Goal: Communication & Community: Share content

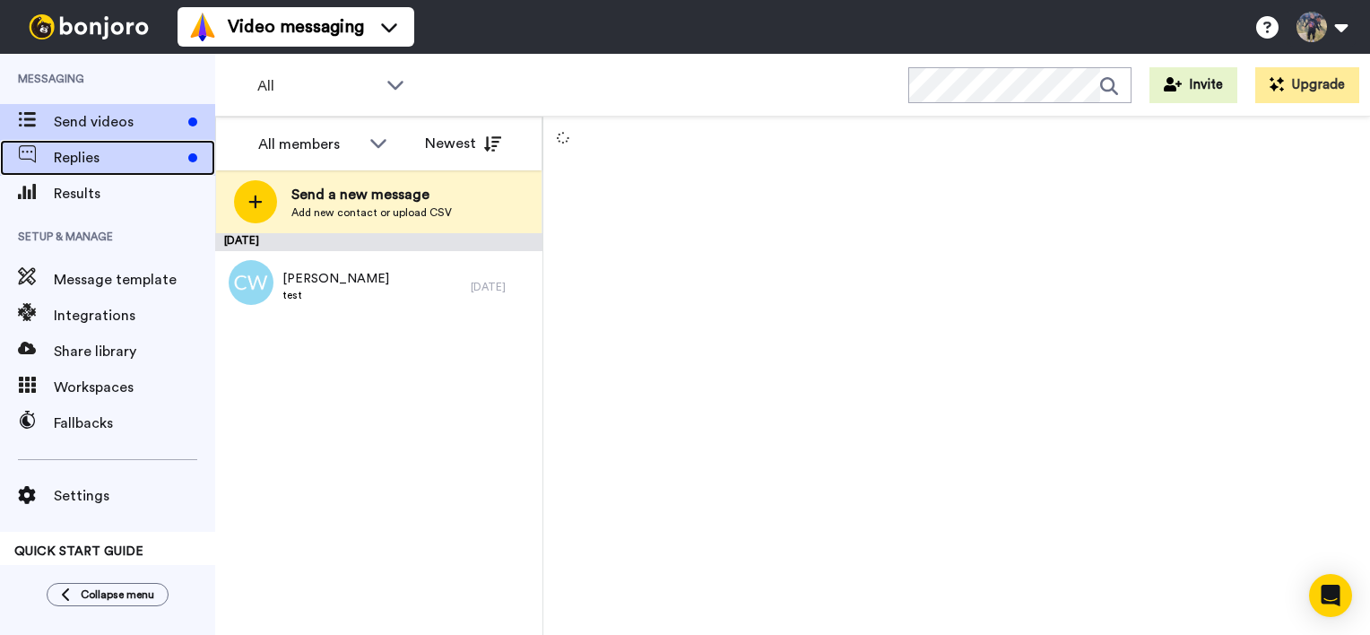
click at [152, 147] on span "Replies" at bounding box center [117, 158] width 127 height 22
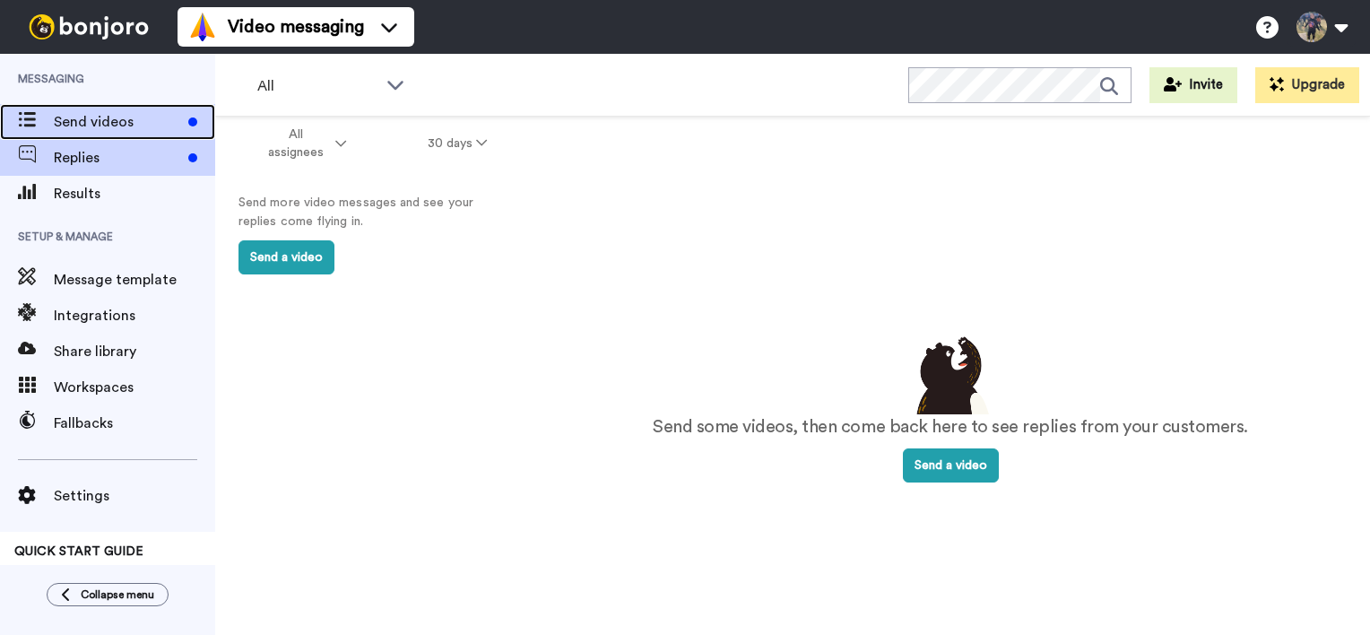
click at [109, 131] on span "Send videos" at bounding box center [117, 122] width 127 height 22
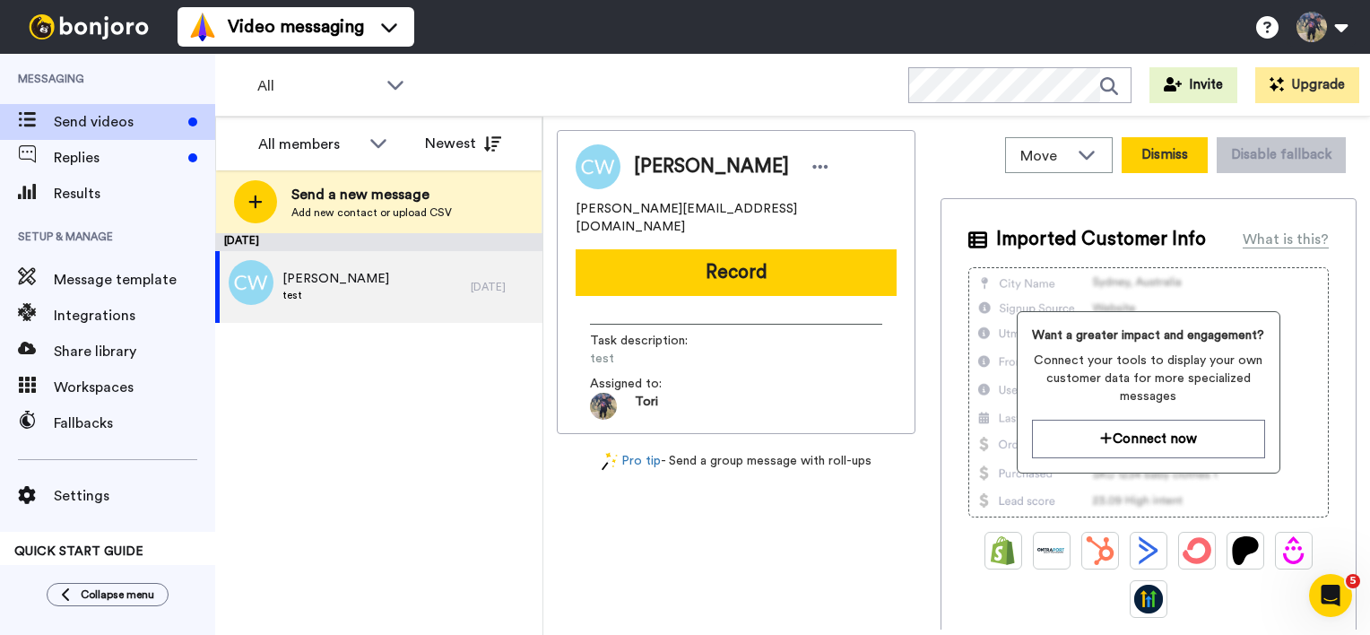
click at [1169, 162] on button "Dismiss" at bounding box center [1165, 155] width 86 height 36
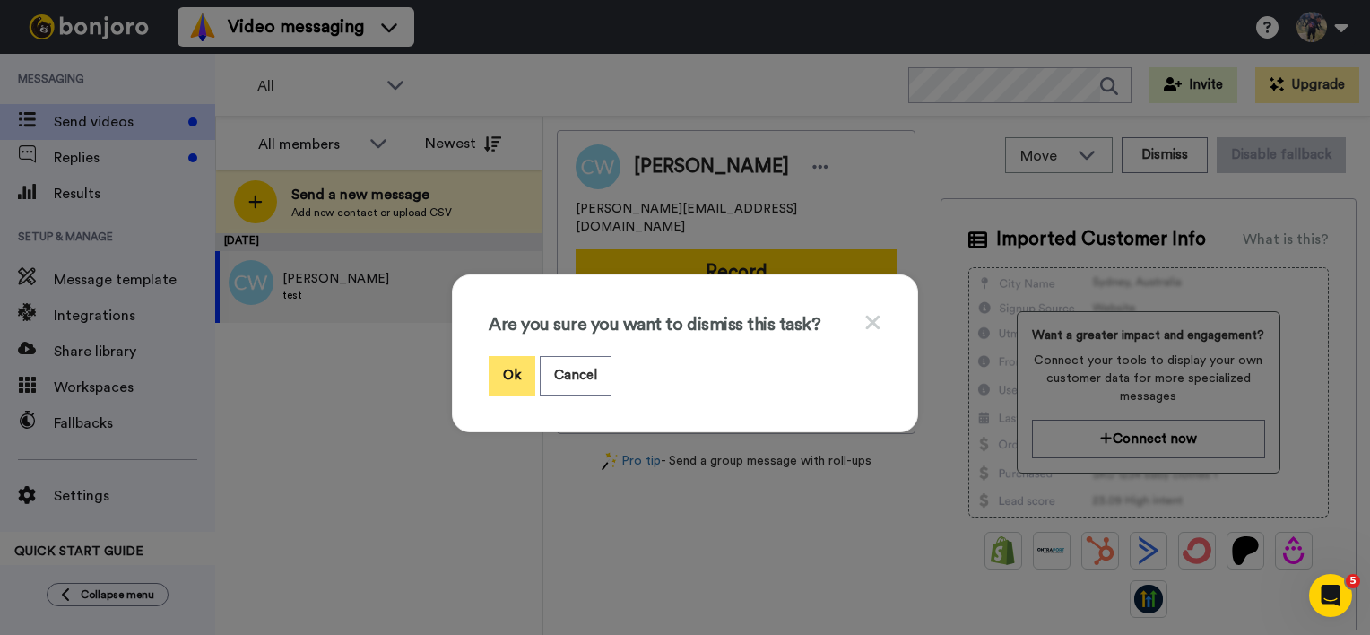
click at [509, 369] on button "Ok" at bounding box center [512, 375] width 47 height 39
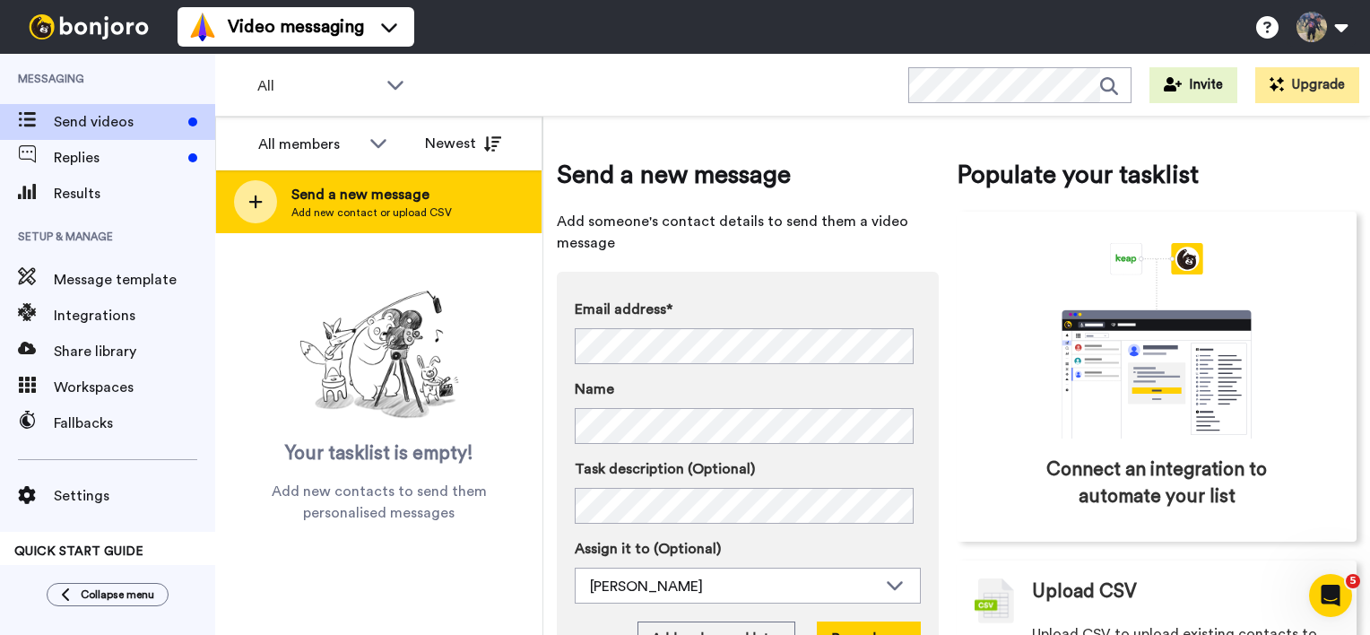
click at [318, 200] on span "Send a new message" at bounding box center [371, 195] width 161 height 22
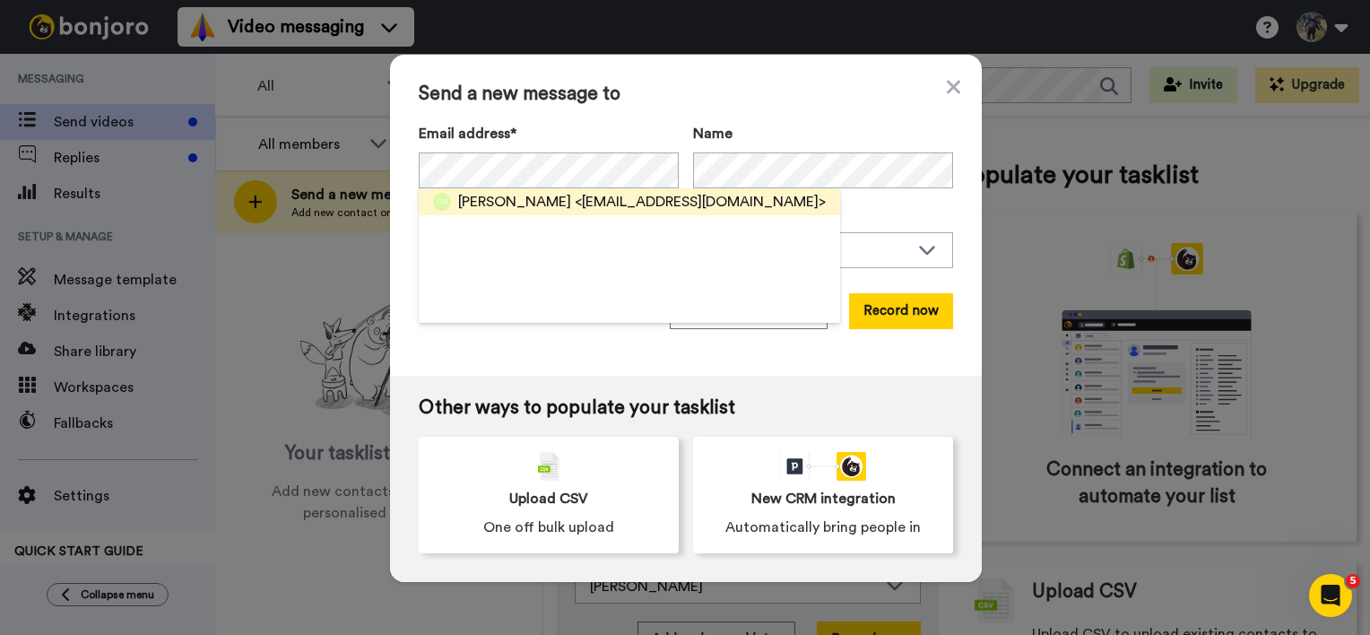
click at [575, 201] on span "<[EMAIL_ADDRESS][DOMAIN_NAME]>" at bounding box center [700, 202] width 251 height 22
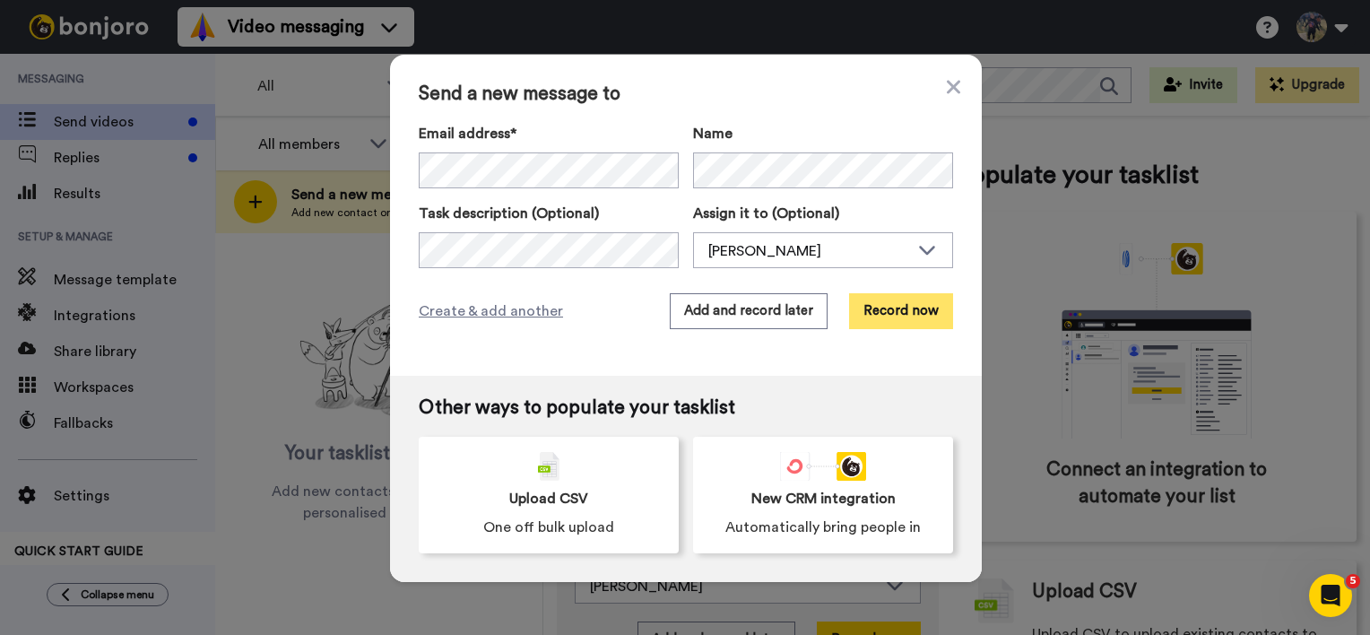
click at [899, 312] on button "Record now" at bounding box center [901, 311] width 104 height 36
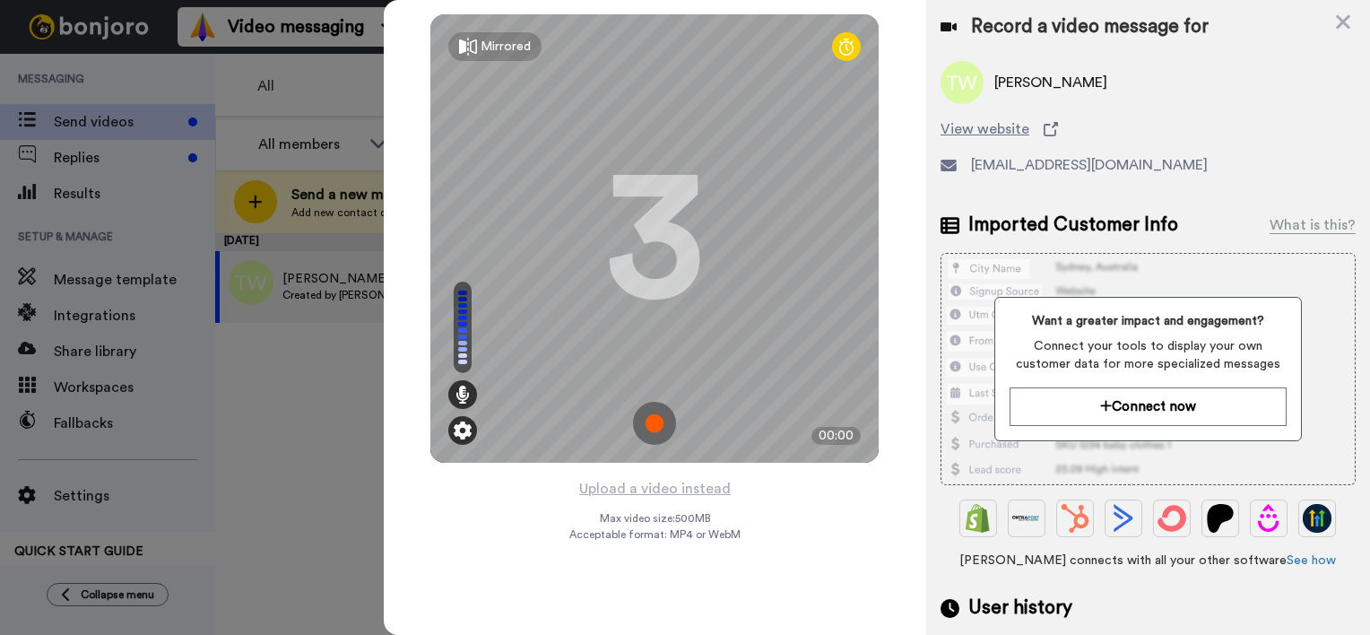
click at [461, 436] on img at bounding box center [463, 430] width 18 height 18
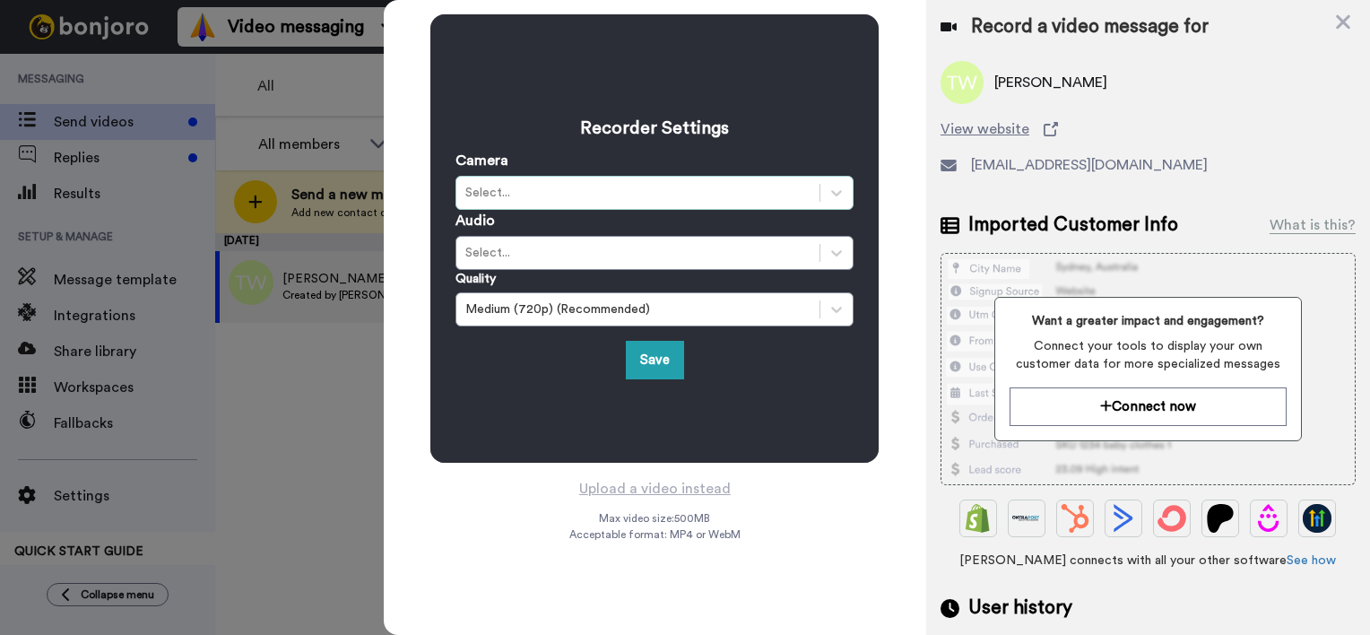
click at [533, 191] on div "Select..." at bounding box center [637, 193] width 345 height 18
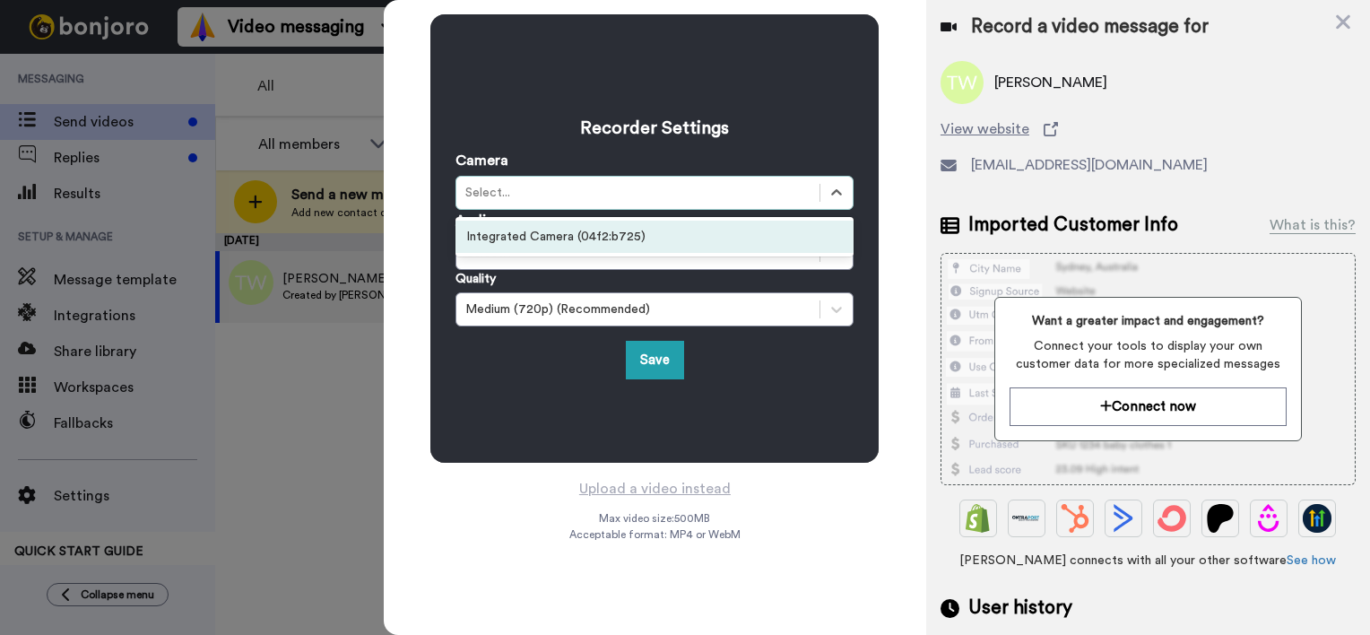
click at [617, 201] on div "Select..." at bounding box center [637, 193] width 345 height 18
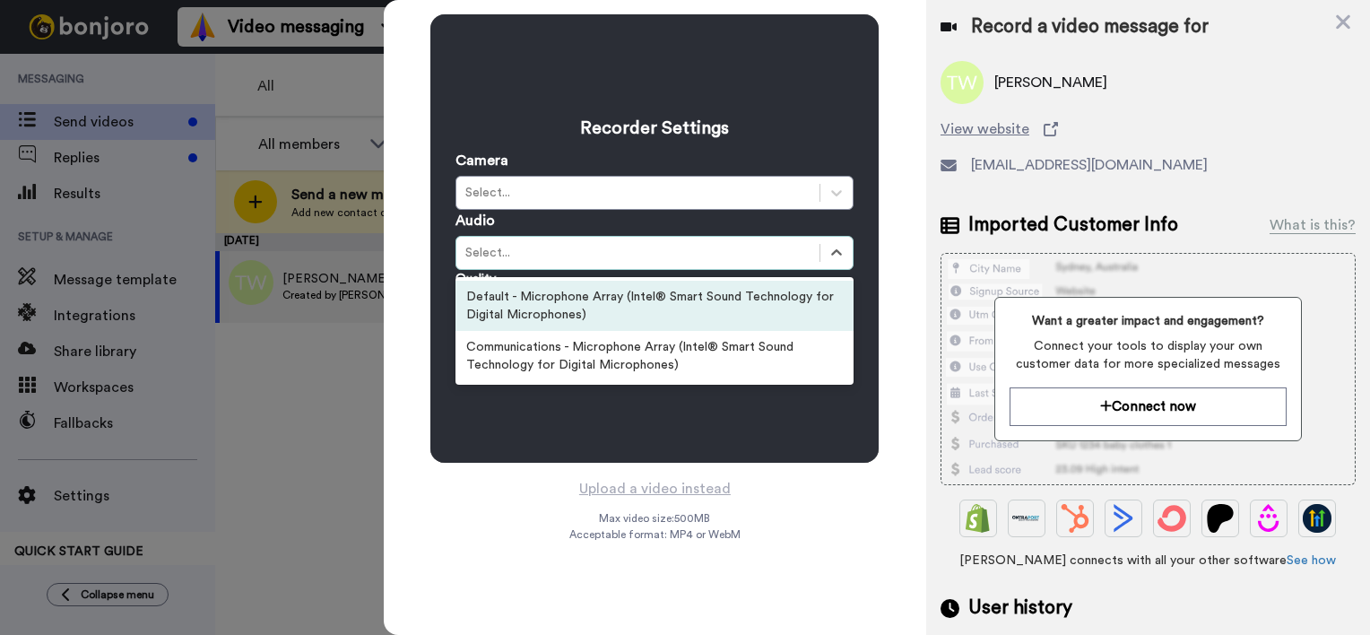
click at [611, 251] on div "Select..." at bounding box center [637, 253] width 345 height 18
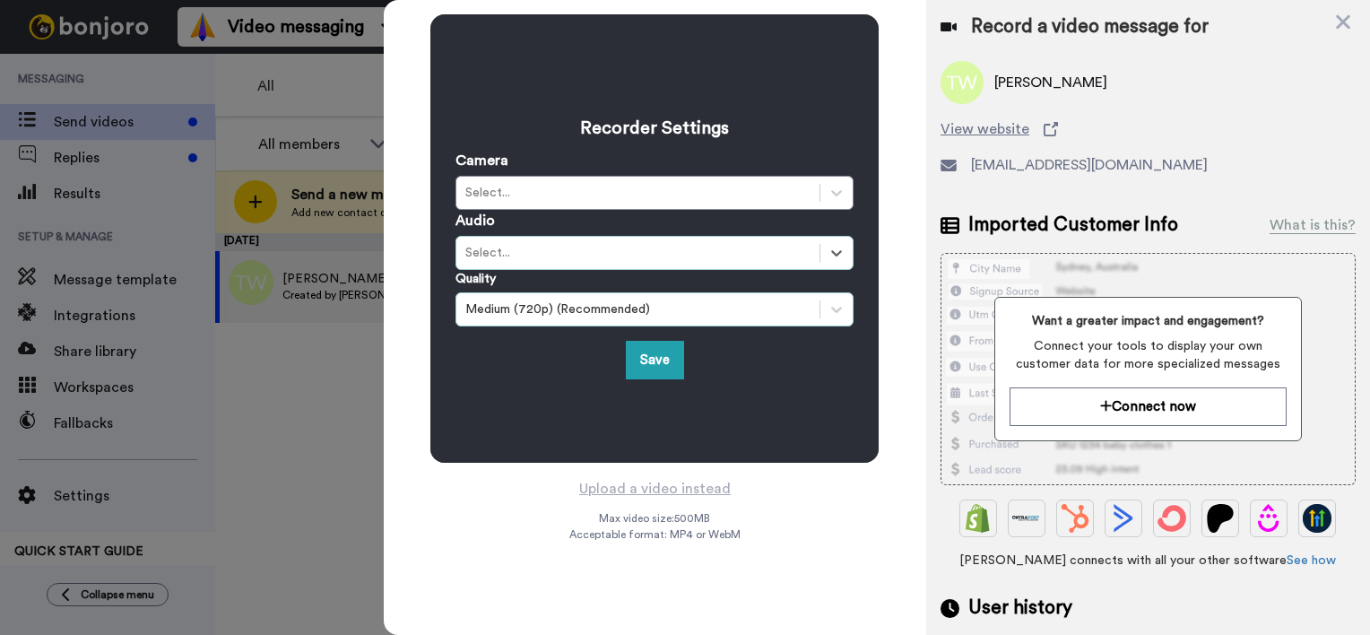
click at [602, 300] on div "Medium (720p) (Recommended)" at bounding box center [637, 309] width 345 height 18
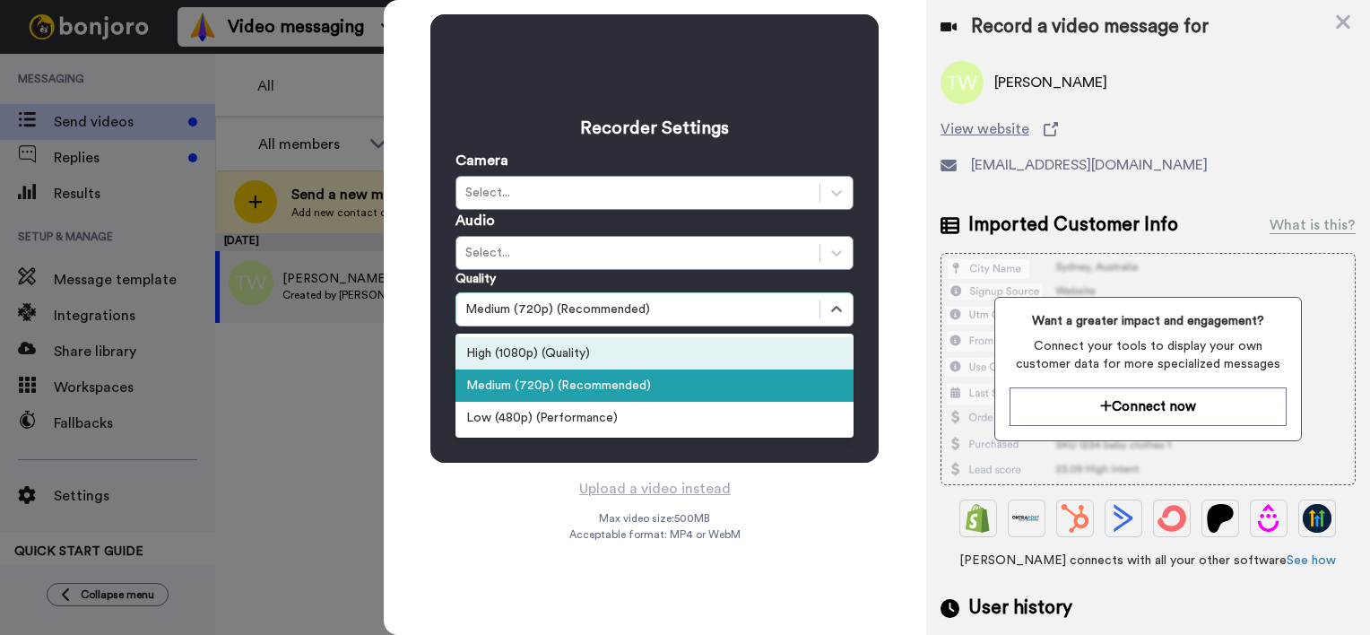
click at [602, 344] on div "High (1080p) (Quality)" at bounding box center [655, 353] width 398 height 32
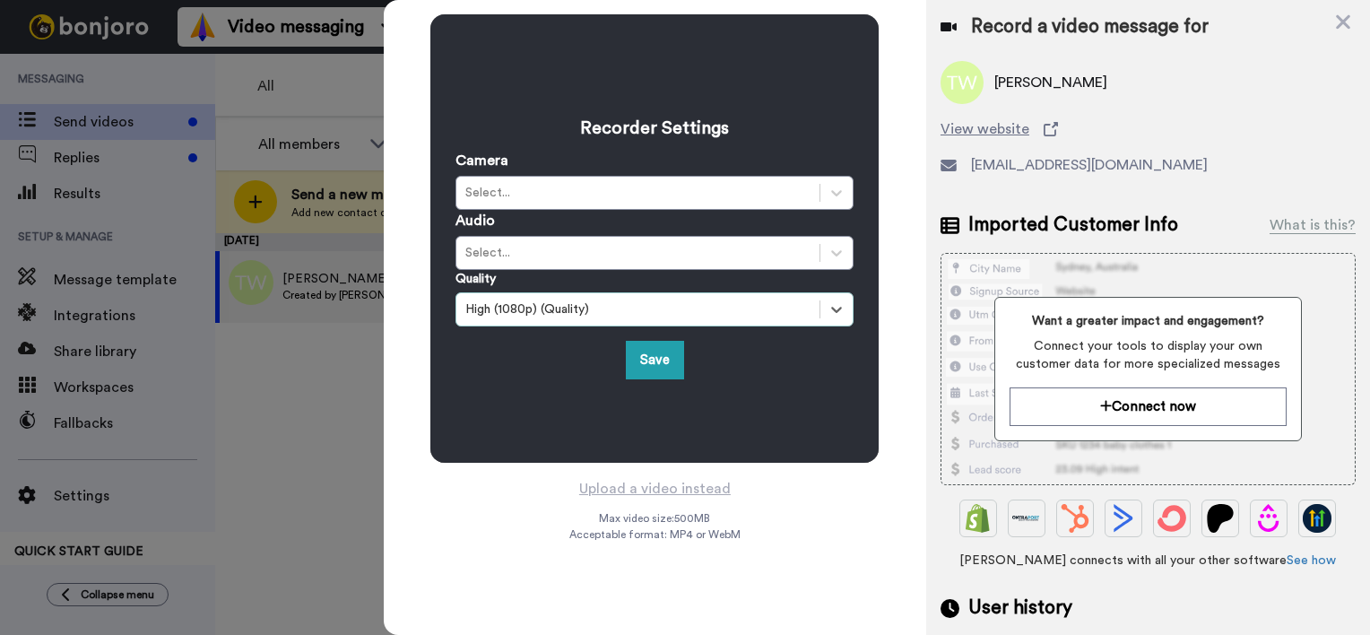
click at [607, 348] on div "Save" at bounding box center [655, 360] width 398 height 39
click at [664, 358] on button "Save" at bounding box center [655, 360] width 58 height 39
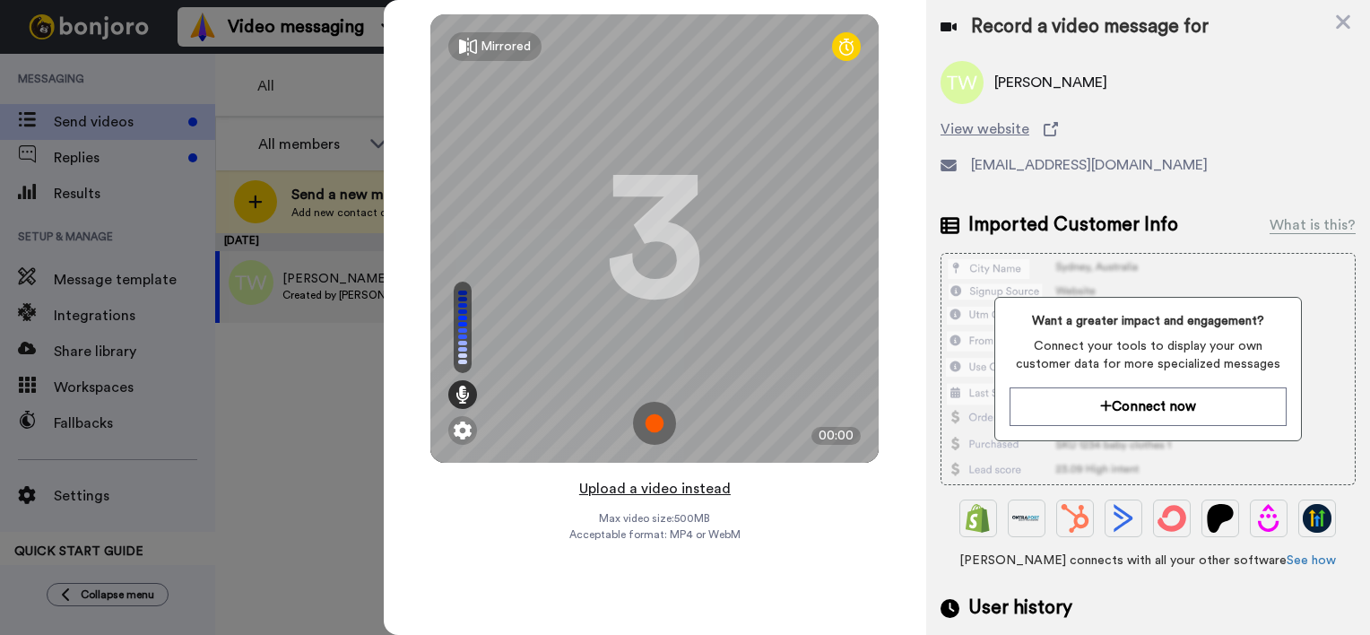
click at [698, 492] on button "Upload a video instead" at bounding box center [655, 488] width 162 height 23
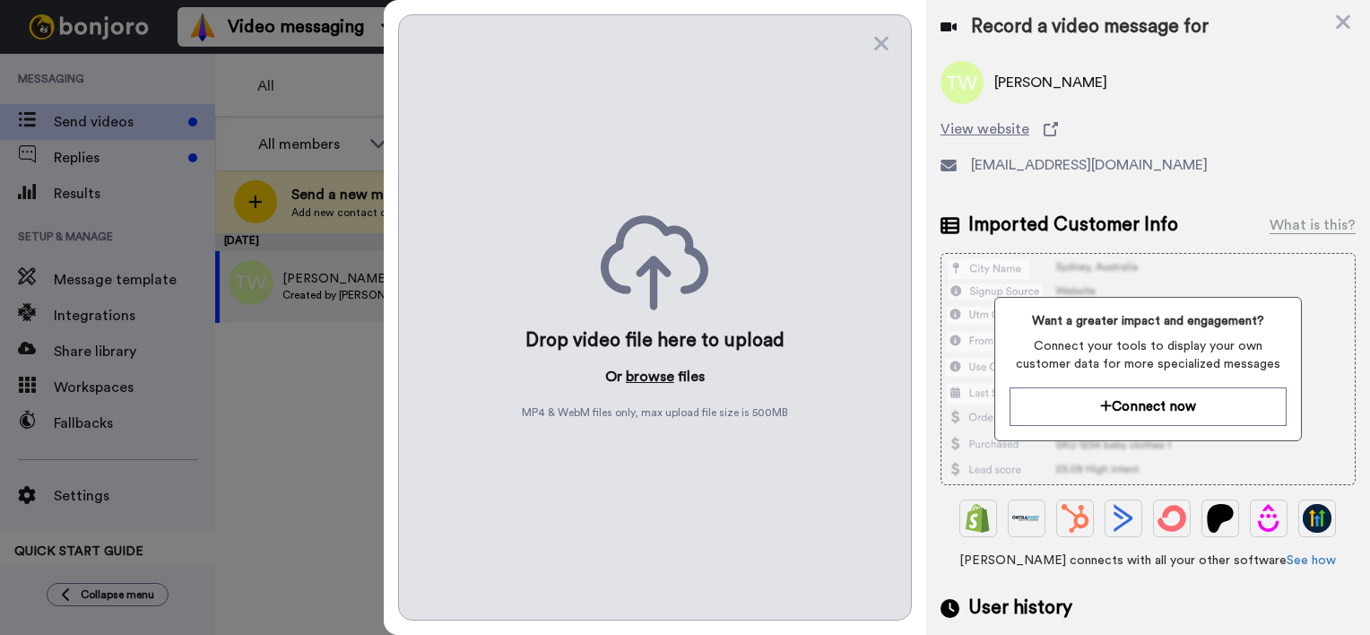
click at [645, 373] on button "browse" at bounding box center [650, 377] width 48 height 22
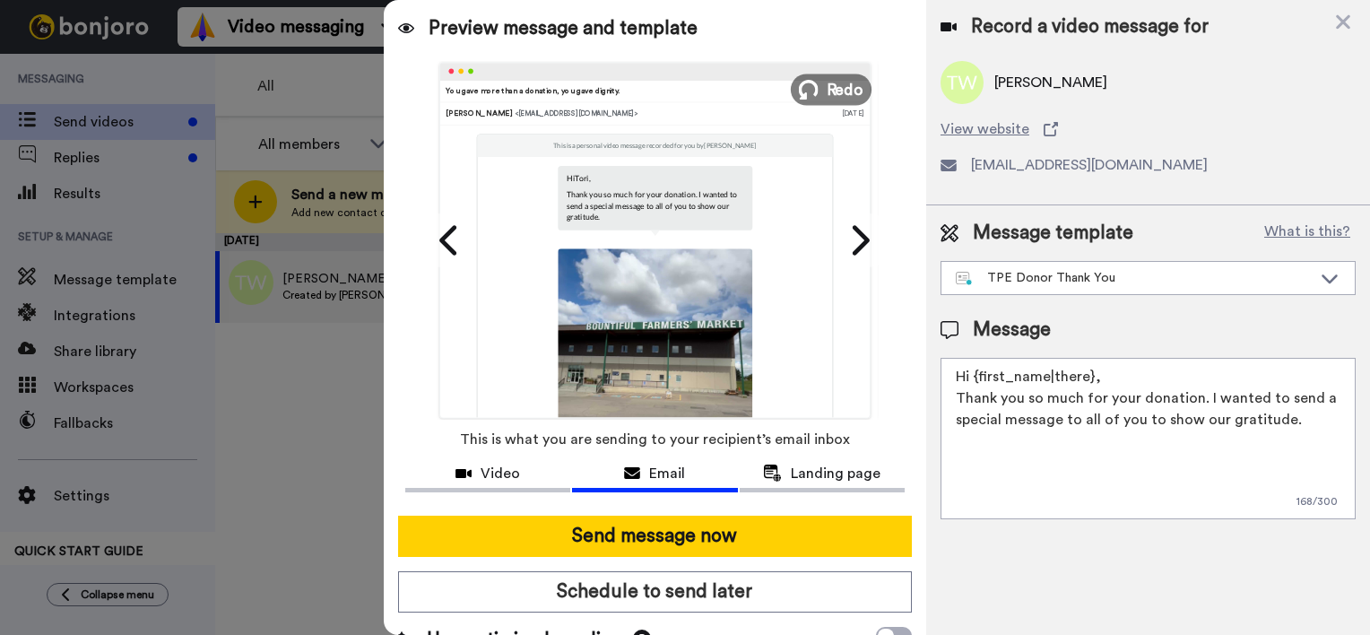
click at [838, 90] on span "Redo" at bounding box center [846, 88] width 38 height 23
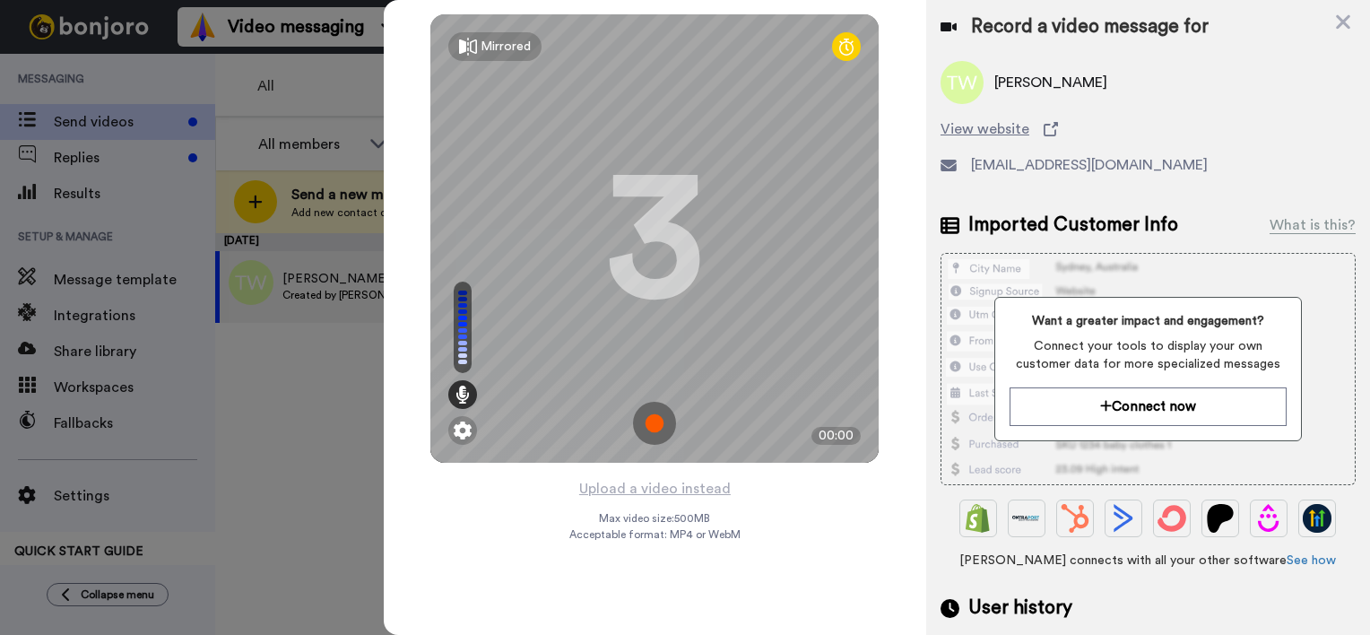
drag, startPoint x: 708, startPoint y: 488, endPoint x: 811, endPoint y: 612, distance: 161.2
drag, startPoint x: 811, startPoint y: 612, endPoint x: 678, endPoint y: 488, distance: 182.1
click at [678, 488] on button "Upload a video instead" at bounding box center [655, 488] width 162 height 23
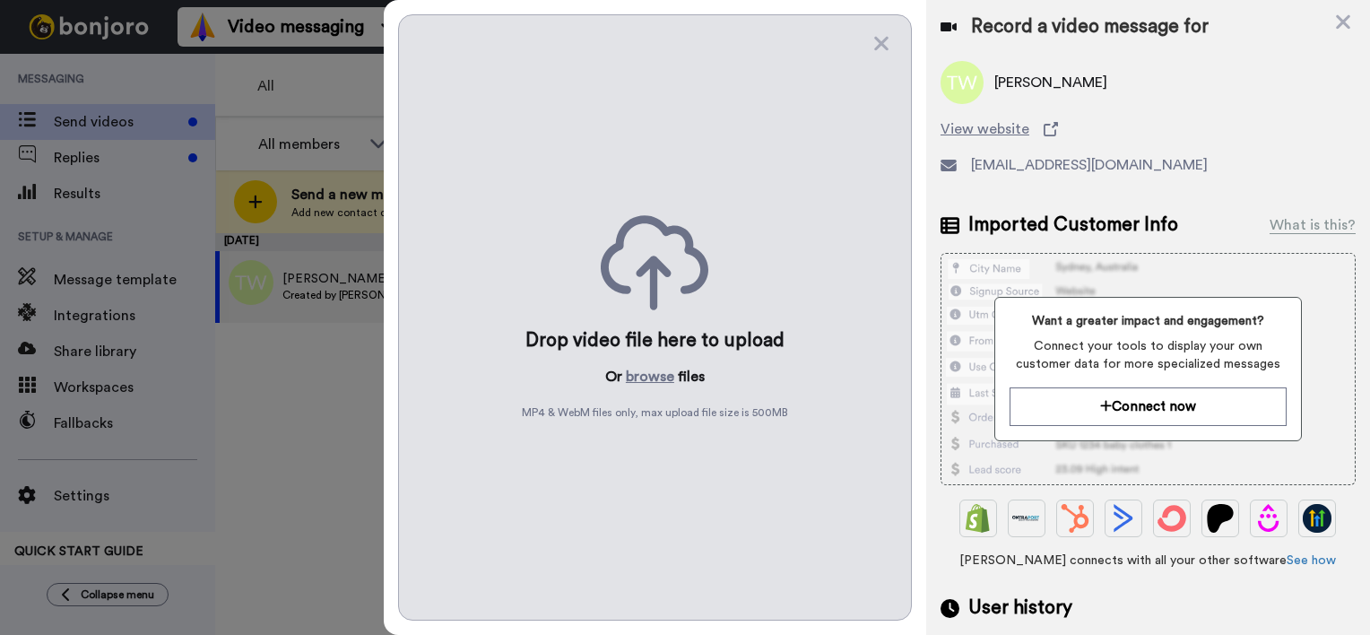
click at [329, 457] on div at bounding box center [685, 317] width 1370 height 635
click at [343, 413] on div at bounding box center [685, 317] width 1370 height 635
click at [1346, 29] on icon at bounding box center [1343, 22] width 18 height 22
